Goal: Information Seeking & Learning: Check status

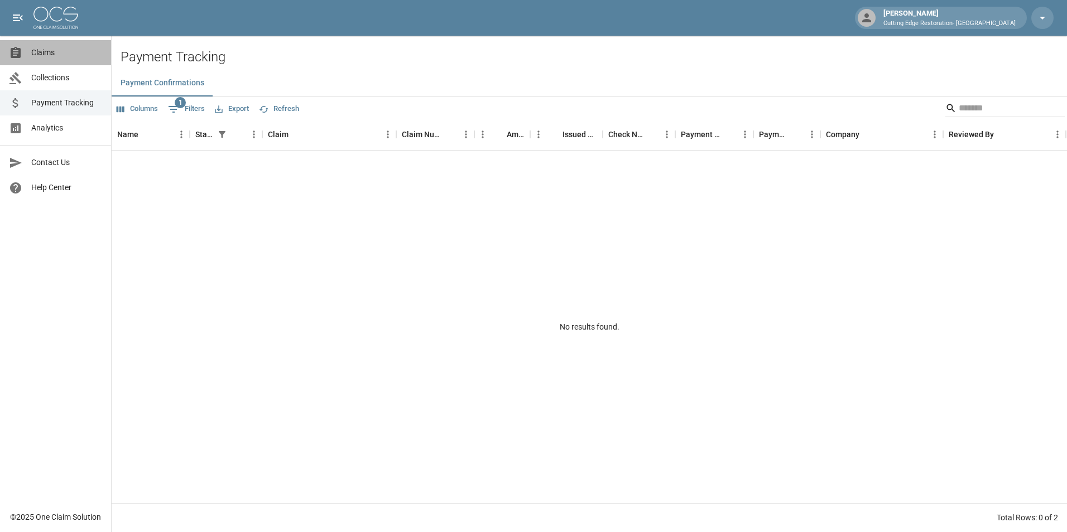
click at [41, 56] on span "Claims" at bounding box center [66, 53] width 71 height 12
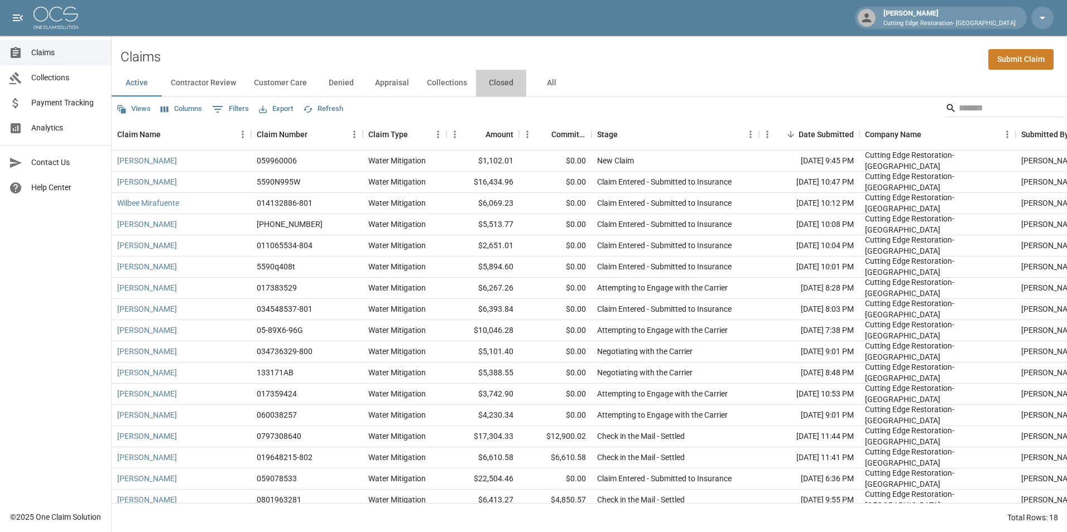
click at [499, 85] on button "Closed" at bounding box center [501, 83] width 50 height 27
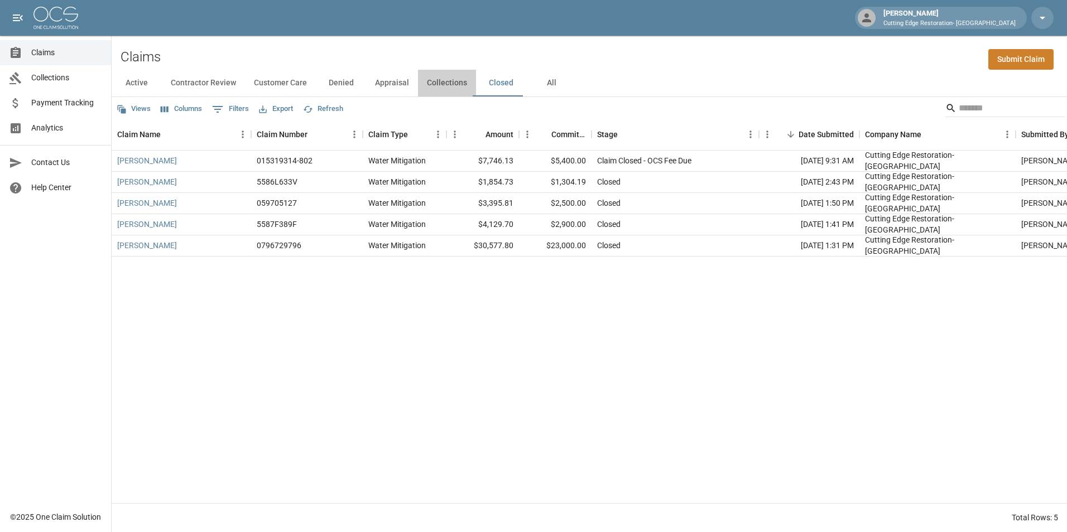
click at [452, 80] on button "Collections" at bounding box center [447, 83] width 58 height 27
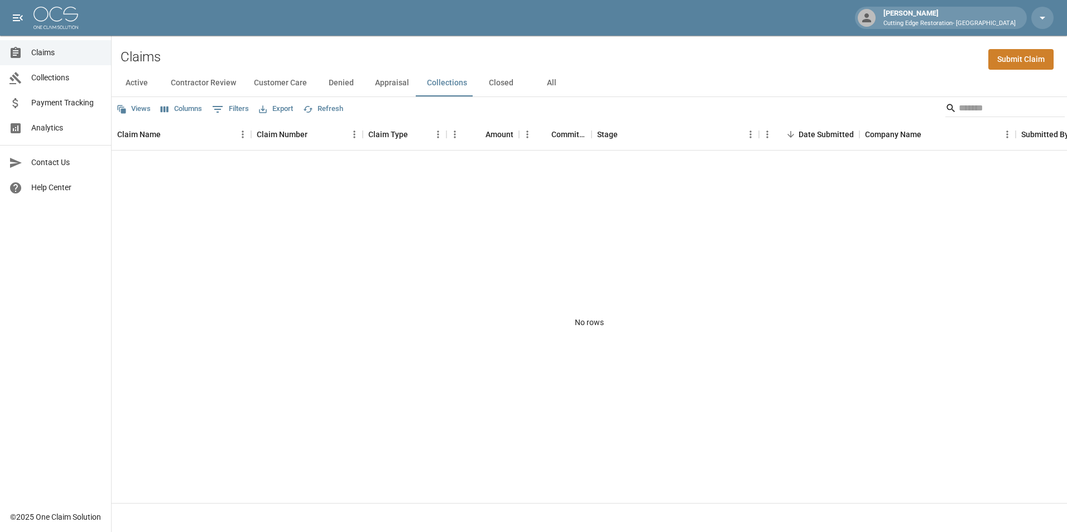
click at [132, 83] on button "Active" at bounding box center [137, 83] width 50 height 27
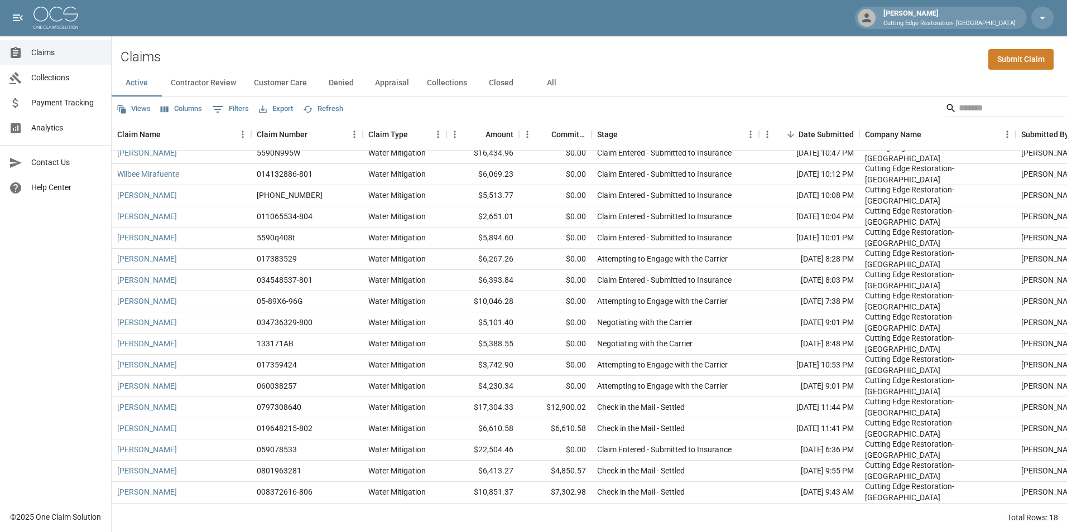
scroll to position [37, 0]
click at [53, 77] on span "Collections" at bounding box center [66, 78] width 71 height 12
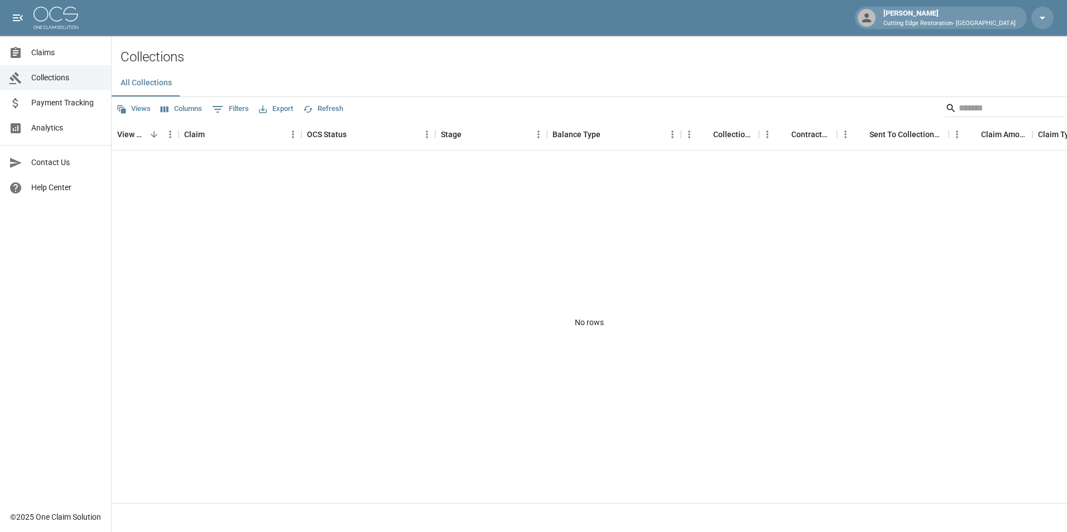
click at [44, 49] on span "Claims" at bounding box center [66, 53] width 71 height 12
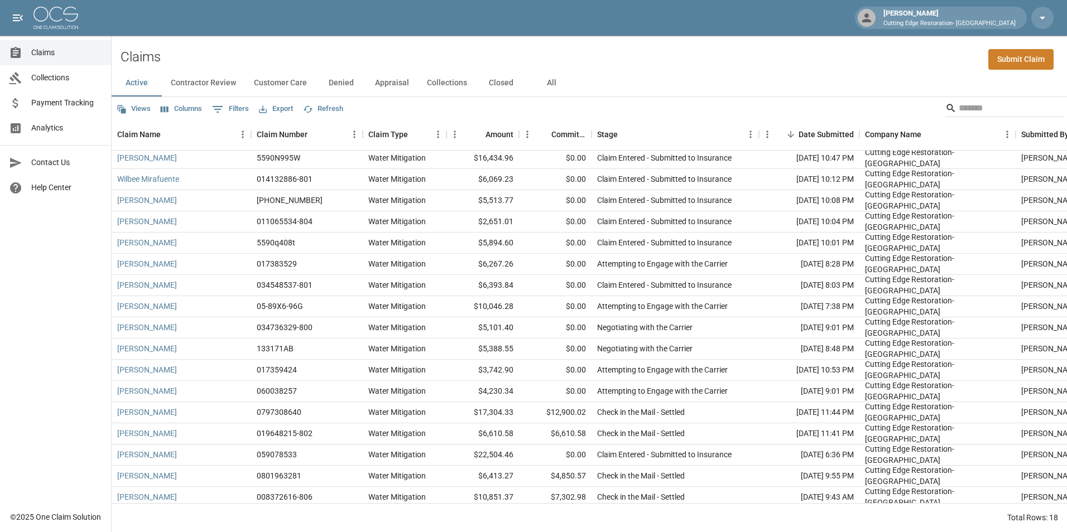
scroll to position [37, 0]
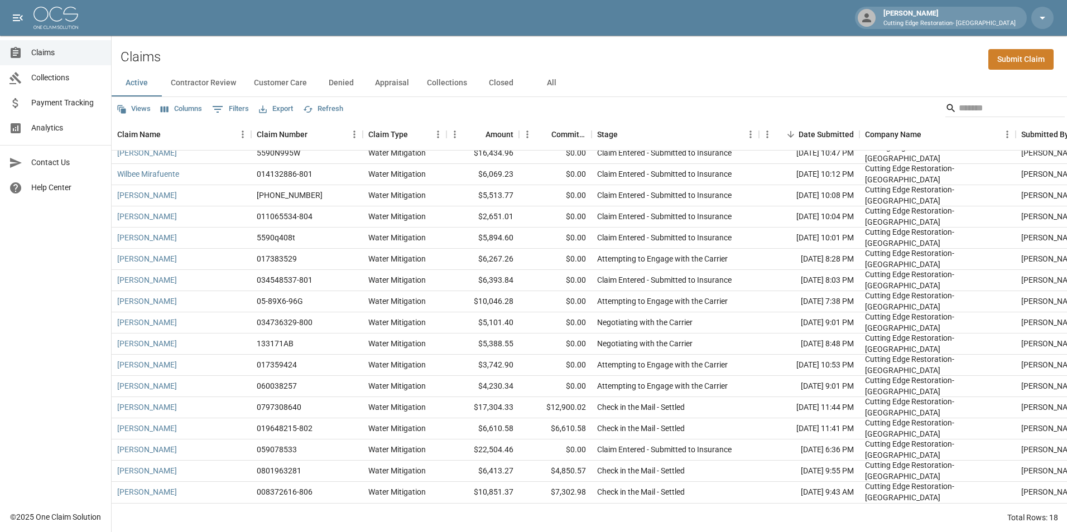
click at [508, 81] on button "Closed" at bounding box center [501, 83] width 50 height 27
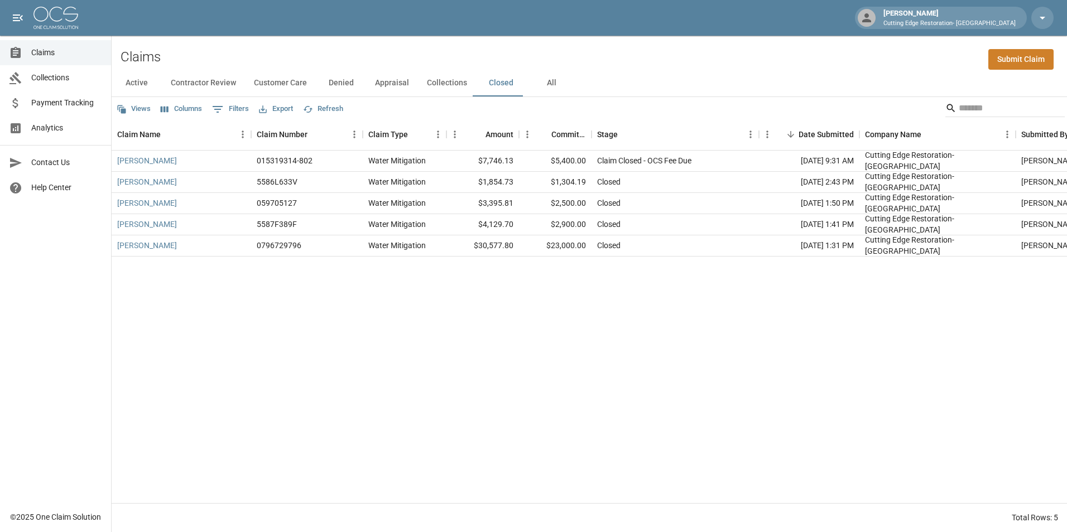
click at [544, 86] on button "All" at bounding box center [551, 83] width 50 height 27
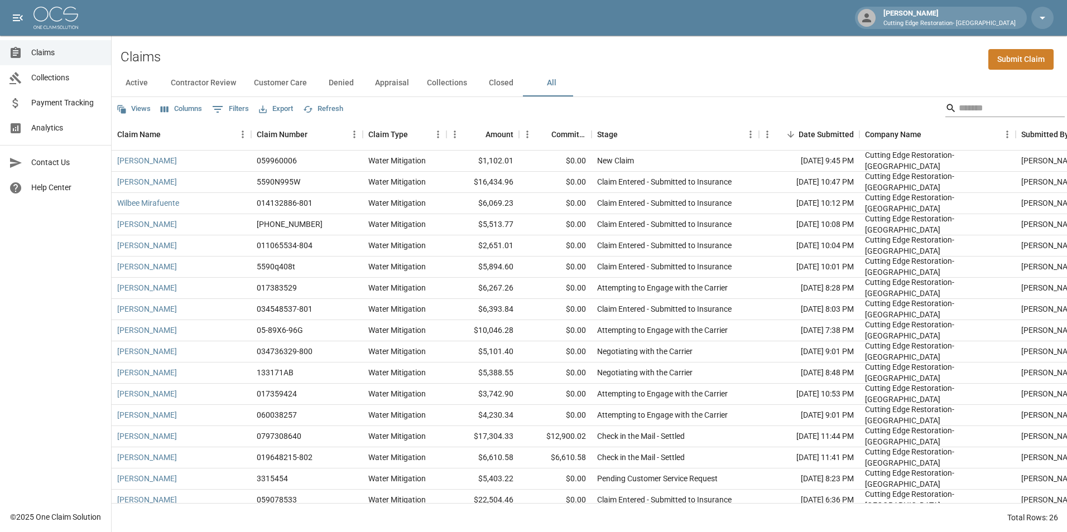
click at [978, 106] on input "Search" at bounding box center [1002, 108] width 89 height 18
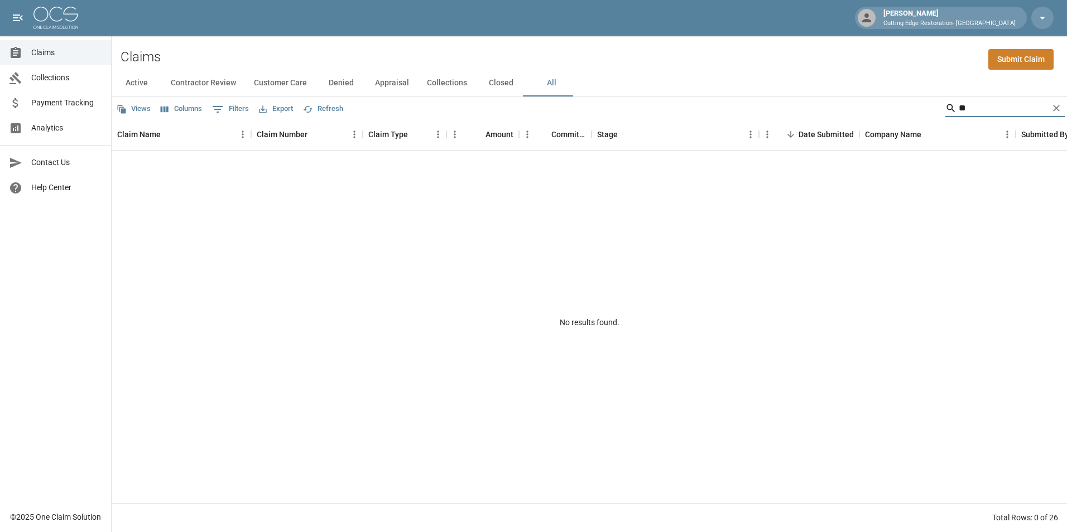
type input "*"
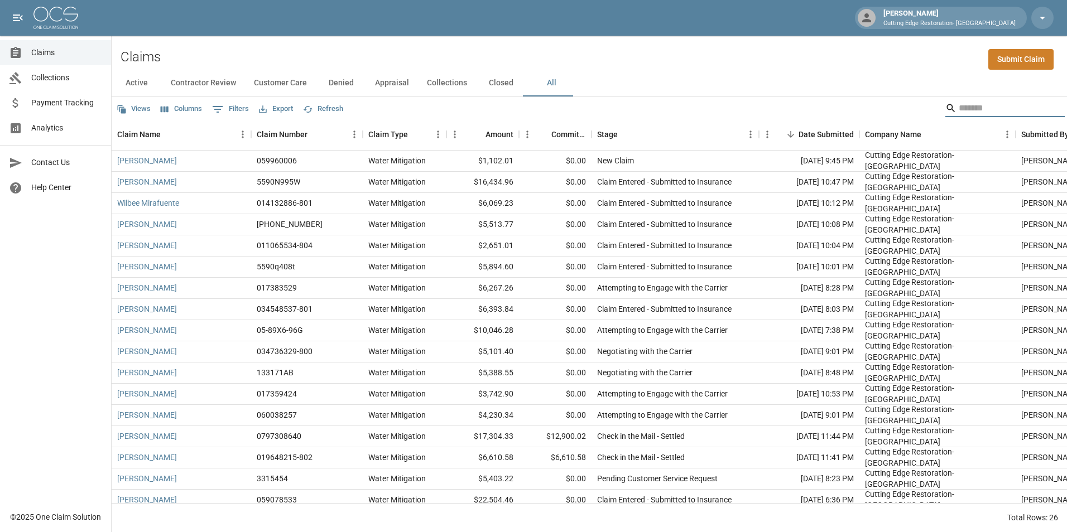
click at [498, 84] on button "Closed" at bounding box center [501, 83] width 50 height 27
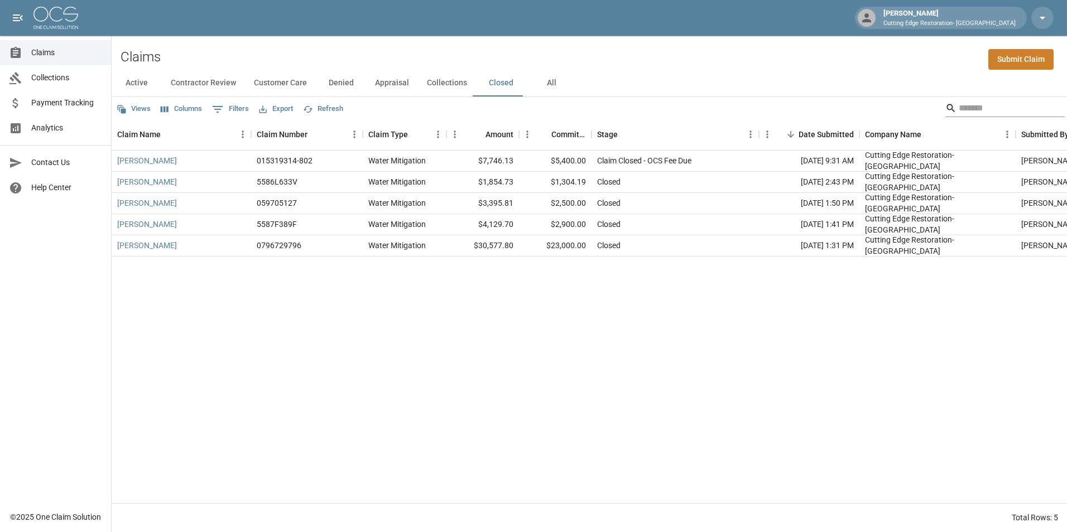
click at [1003, 103] on input "Search" at bounding box center [1002, 108] width 89 height 18
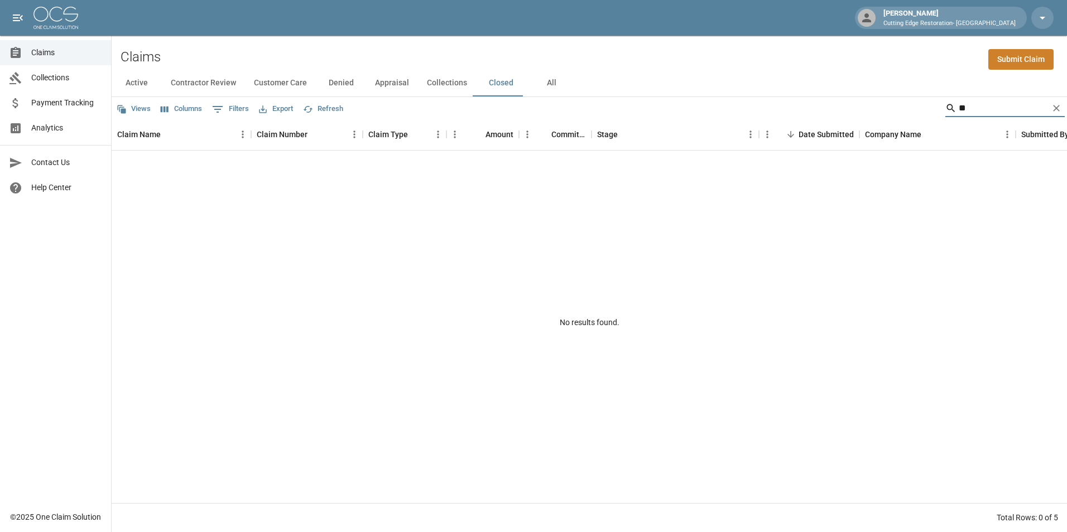
type input "*"
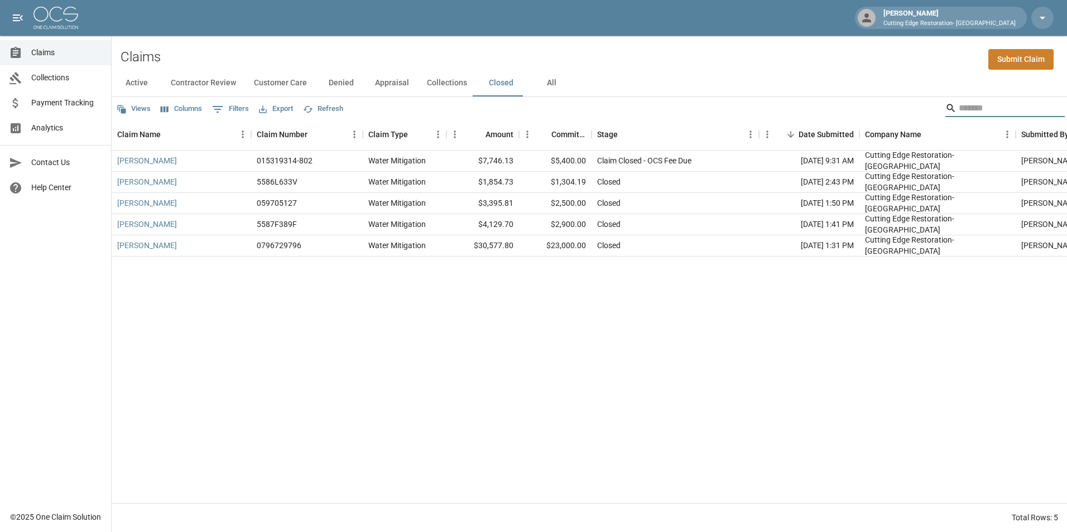
click at [539, 376] on div "[PERSON_NAME] 015319314-802 Water Mitigation $7,746.13 $5,400.00 Claim Closed -…" at bounding box center [633, 327] width 1043 height 353
